Goal: Task Accomplishment & Management: Manage account settings

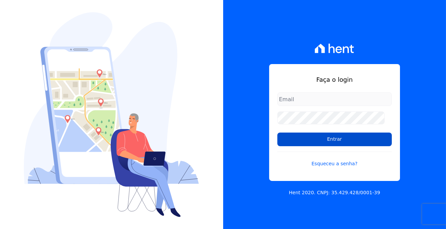
type input "[EMAIL_ADDRESS][DOMAIN_NAME]"
click at [341, 133] on input "Entrar" at bounding box center [335, 140] width 115 height 14
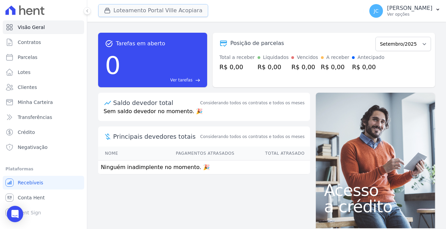
click at [121, 10] on button "Loteamento Portal Ville Acopiara" at bounding box center [153, 10] width 110 height 13
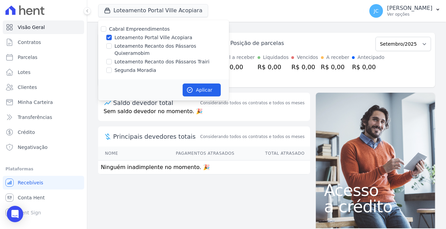
click at [326, 12] on div "Loteamento Portal Ville Acopiara Cabral Empreendimentos Loteamento Portal Ville…" at bounding box center [229, 11] width 263 height 23
click at [413, 7] on p "JANAÍNA CABRAL" at bounding box center [409, 8] width 45 height 7
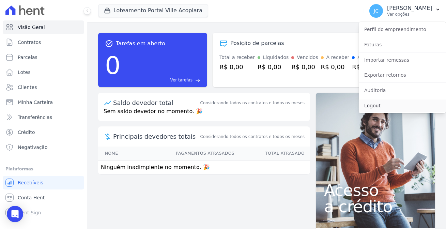
click at [381, 101] on link "Logout" at bounding box center [402, 106] width 87 height 12
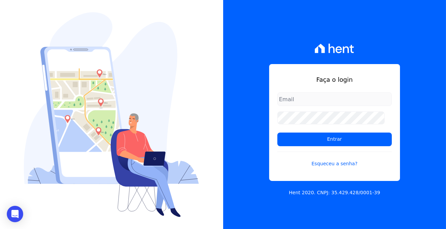
type input "[EMAIL_ADDRESS][DOMAIN_NAME]"
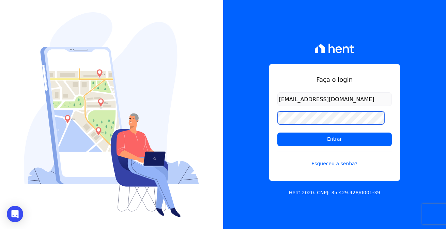
click at [271, 120] on div "Faça o login cabralempreendimentoscomercial@gmail.com Entrar Esqueceu a senha? …" at bounding box center [334, 114] width 223 height 229
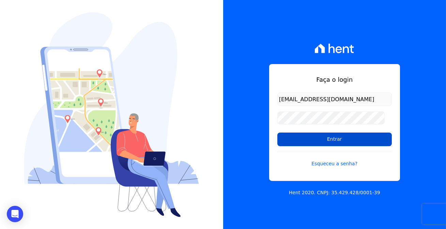
click at [295, 136] on input "Entrar" at bounding box center [335, 140] width 115 height 14
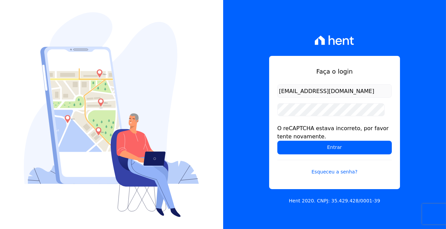
click at [338, 117] on form "[EMAIL_ADDRESS][DOMAIN_NAME] O reCAPTCHA estava incorreto, por favor tente nova…" at bounding box center [335, 134] width 115 height 100
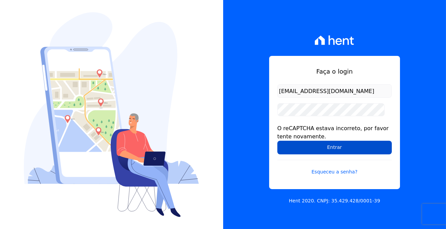
click at [307, 145] on input "Entrar" at bounding box center [335, 148] width 115 height 14
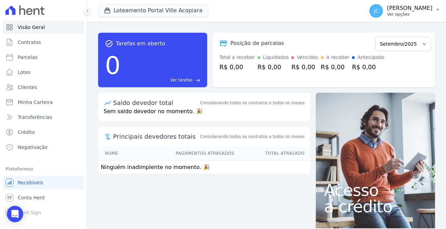
click at [399, 7] on p "JANAÍNA CABRAL" at bounding box center [409, 8] width 45 height 7
